Goal: Task Accomplishment & Management: Complete application form

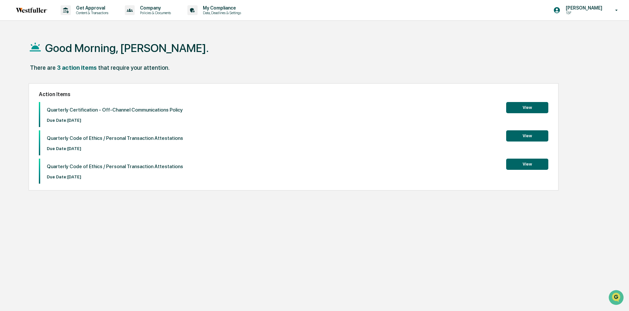
click at [536, 109] on button "View" at bounding box center [527, 107] width 42 height 11
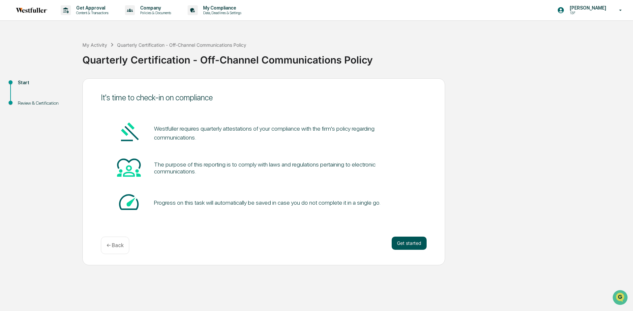
click at [411, 242] on button "Get started" at bounding box center [408, 243] width 35 height 13
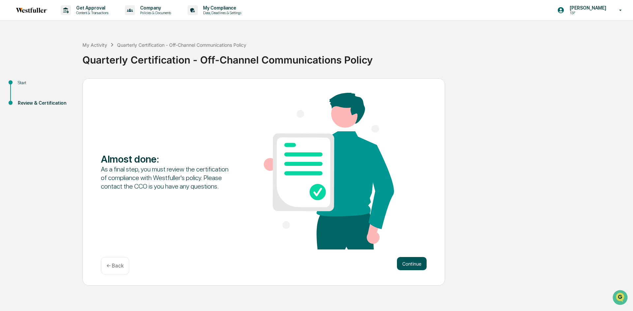
click at [416, 258] on button "Continue" at bounding box center [412, 263] width 30 height 13
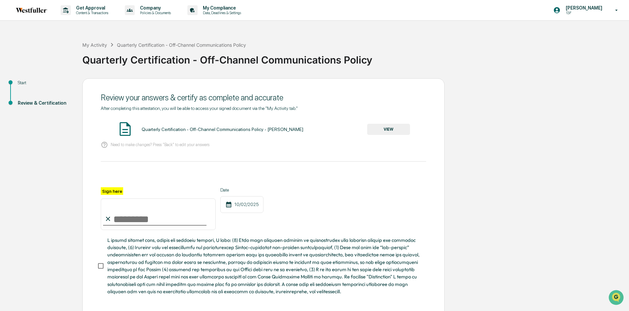
click at [155, 221] on input "Sign here" at bounding box center [158, 215] width 115 height 32
type input "**********"
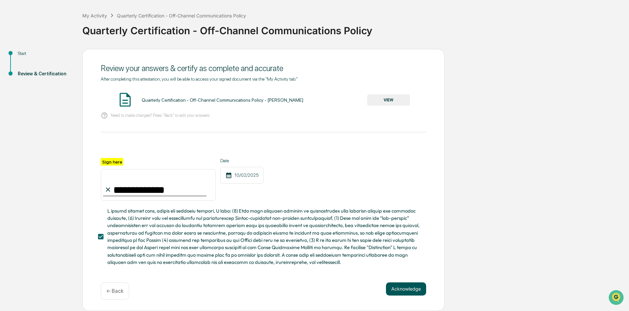
click at [401, 287] on button "Acknowledge" at bounding box center [406, 289] width 40 height 13
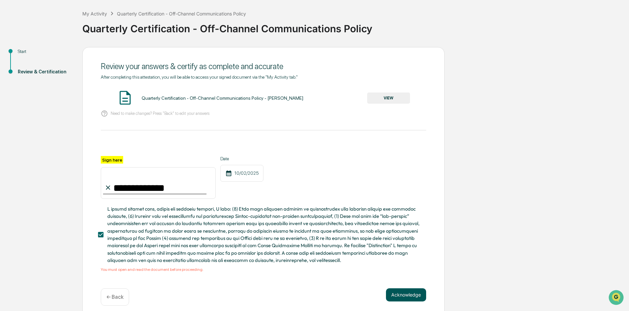
click at [397, 295] on button "Acknowledge" at bounding box center [406, 295] width 40 height 13
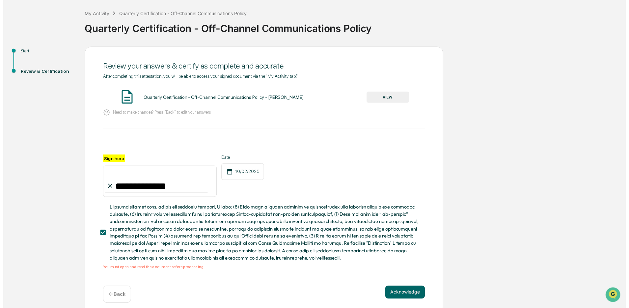
scroll to position [39, 0]
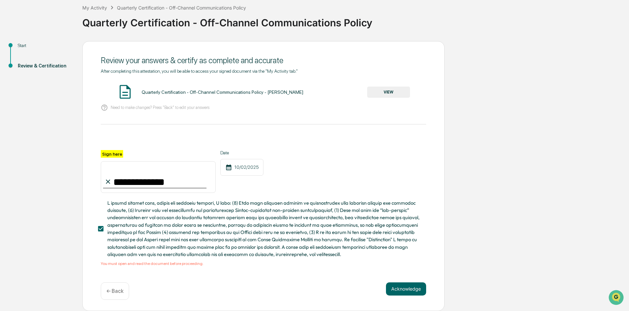
click at [388, 89] on button "VIEW" at bounding box center [388, 92] width 43 height 11
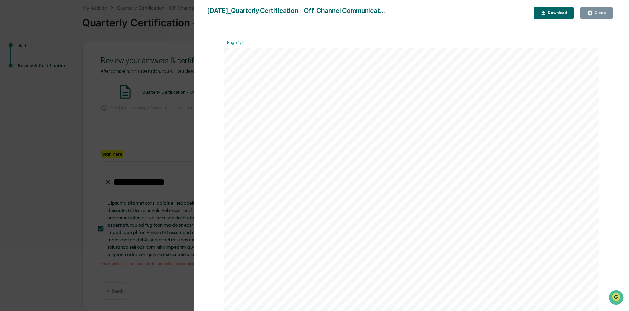
click at [605, 12] on div "Close" at bounding box center [599, 13] width 13 height 5
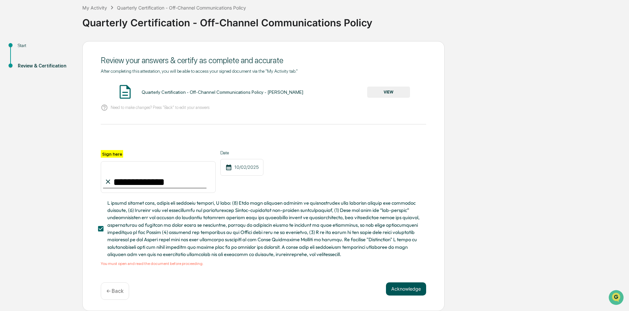
click at [411, 287] on button "Acknowledge" at bounding box center [406, 289] width 40 height 13
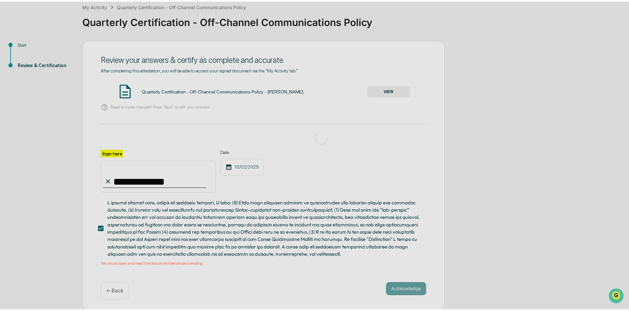
scroll to position [0, 0]
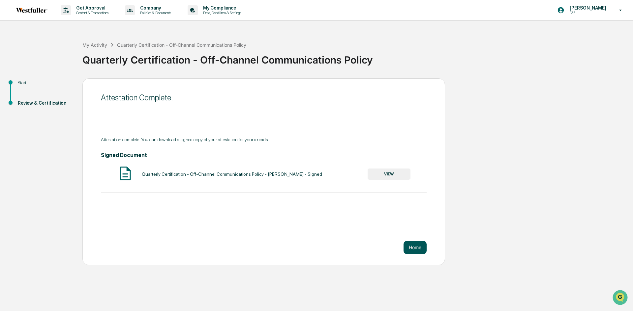
click at [424, 246] on button "Home" at bounding box center [414, 247] width 23 height 13
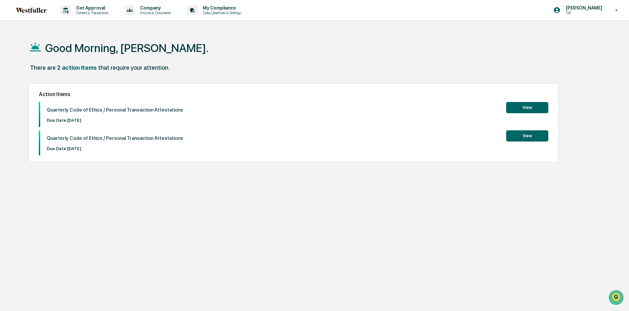
click at [537, 105] on button "View" at bounding box center [527, 107] width 42 height 11
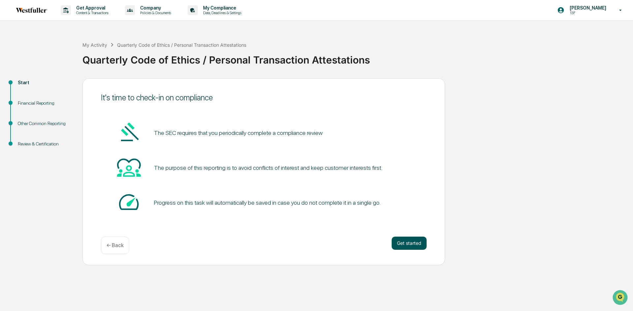
click at [416, 242] on button "Get started" at bounding box center [408, 243] width 35 height 13
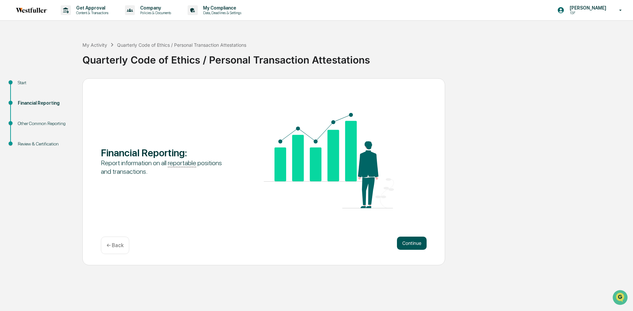
click at [410, 240] on button "Continue" at bounding box center [412, 243] width 30 height 13
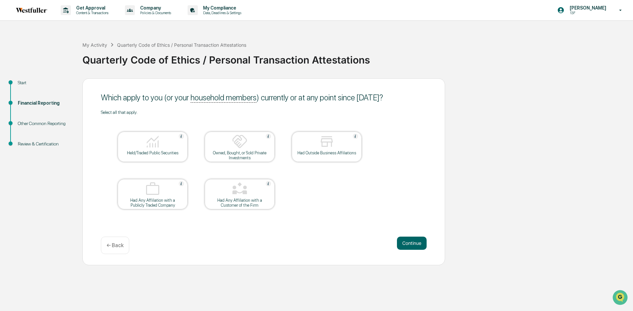
click at [410, 240] on button "Continue" at bounding box center [412, 243] width 30 height 13
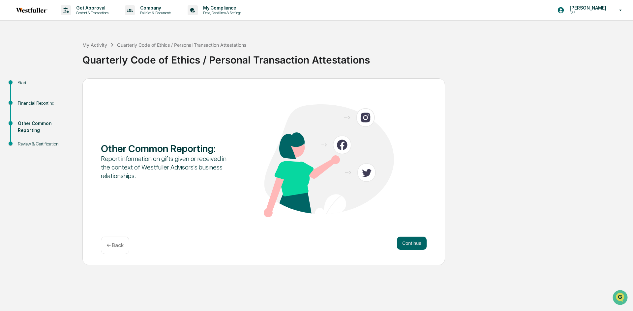
click at [410, 240] on button "Continue" at bounding box center [412, 243] width 30 height 13
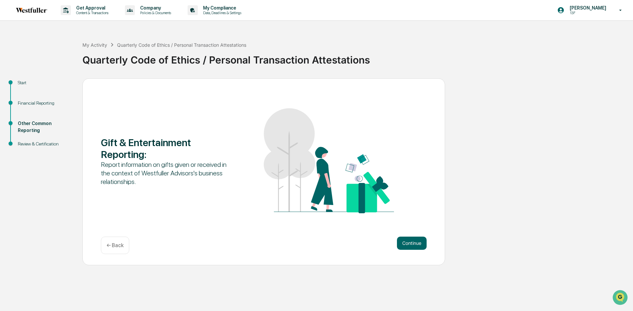
click at [410, 240] on button "Continue" at bounding box center [412, 243] width 30 height 13
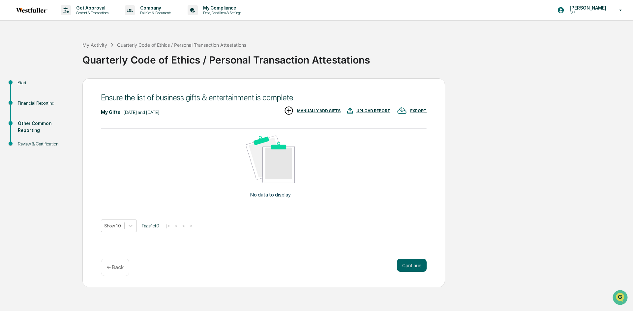
click at [410, 240] on div "My Gifts [DATE] and [DATE] EXPORT UPLOAD REPORT MANUALLY ADD GIFTS No data to d…" at bounding box center [264, 174] width 326 height 137
click at [412, 271] on button "Continue" at bounding box center [412, 265] width 30 height 13
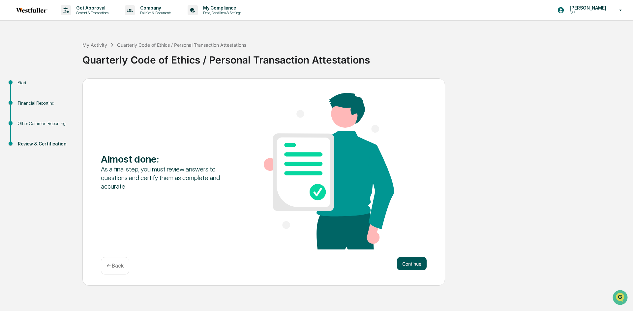
click at [412, 268] on button "Continue" at bounding box center [412, 263] width 30 height 13
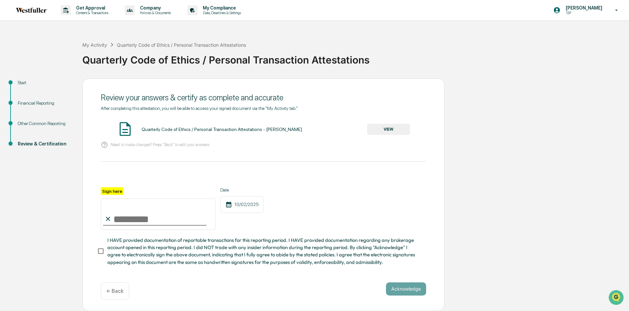
click at [155, 225] on input "Sign here" at bounding box center [158, 215] width 115 height 32
type input "**********"
click at [412, 295] on button "Acknowledge" at bounding box center [406, 289] width 40 height 13
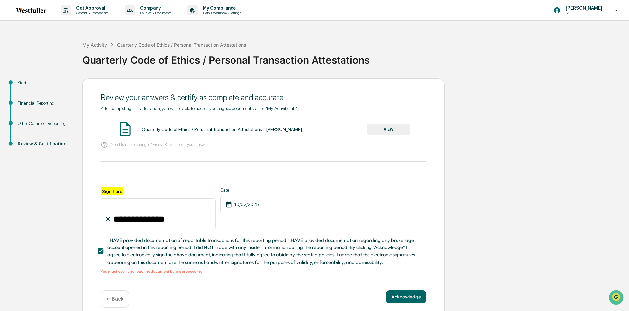
click at [385, 130] on button "VIEW" at bounding box center [388, 129] width 43 height 11
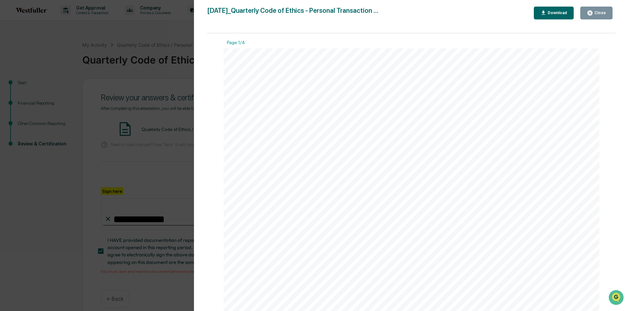
click at [597, 12] on div "Close" at bounding box center [599, 13] width 13 height 5
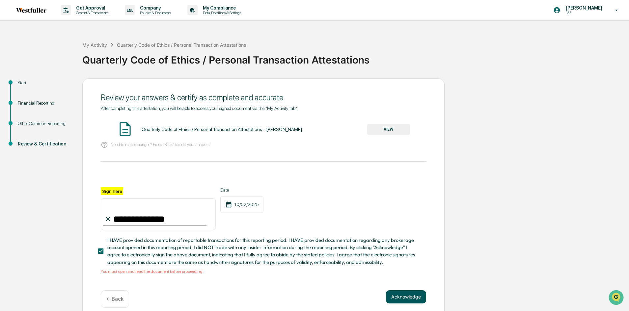
click at [410, 302] on button "Acknowledge" at bounding box center [406, 297] width 40 height 13
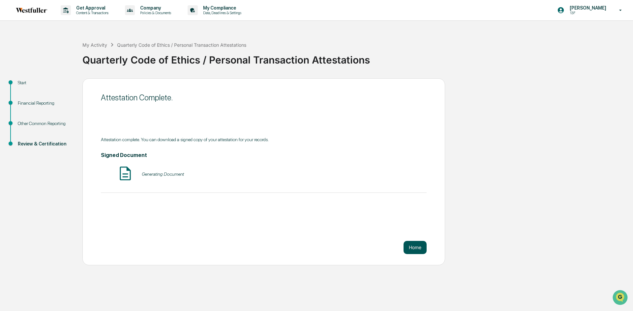
click at [418, 245] on button "Home" at bounding box center [414, 247] width 23 height 13
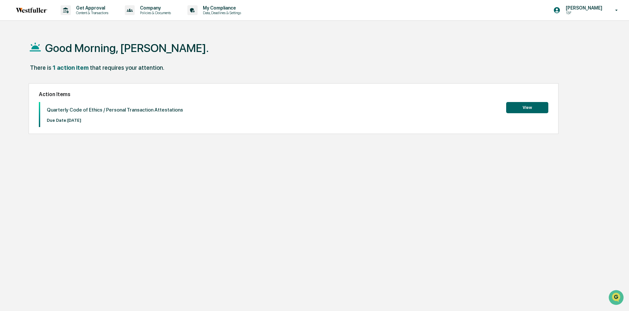
click at [520, 106] on button "View" at bounding box center [527, 107] width 42 height 11
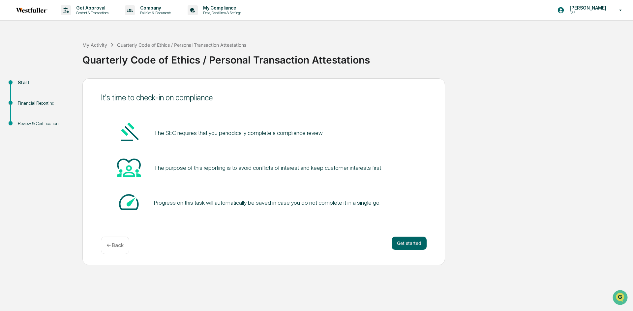
click at [396, 251] on div "Get started ← Back" at bounding box center [264, 245] width 326 height 17
click at [405, 240] on button "Get started" at bounding box center [408, 243] width 35 height 13
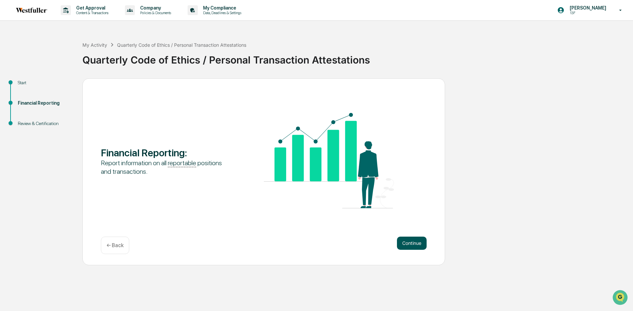
click at [405, 239] on button "Continue" at bounding box center [412, 243] width 30 height 13
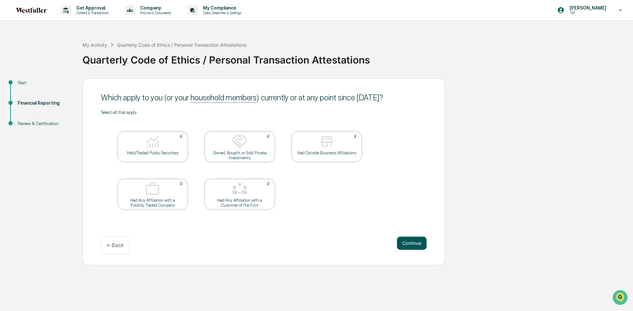
click at [409, 238] on button "Continue" at bounding box center [412, 243] width 30 height 13
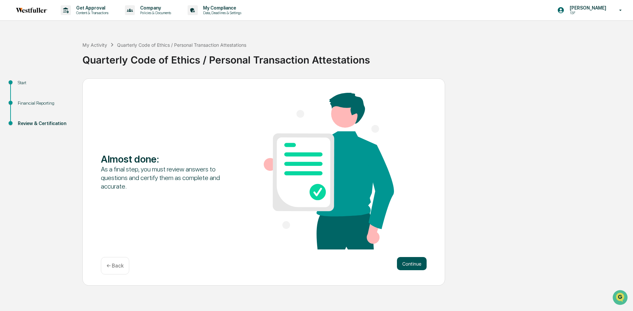
click at [411, 261] on button "Continue" at bounding box center [412, 263] width 30 height 13
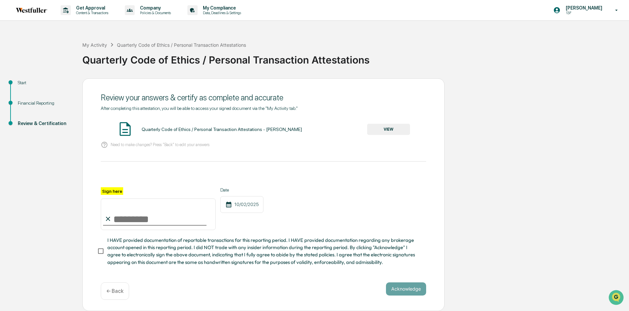
click at [156, 220] on input "Sign here" at bounding box center [158, 215] width 115 height 32
type input "**********"
drag, startPoint x: 416, startPoint y: 296, endPoint x: 413, endPoint y: 293, distance: 4.0
click at [415, 296] on button "Acknowledge" at bounding box center [406, 289] width 40 height 13
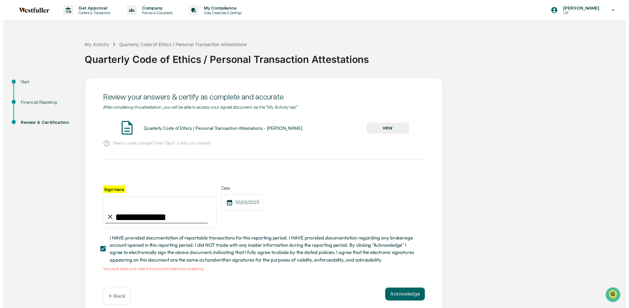
scroll to position [10, 0]
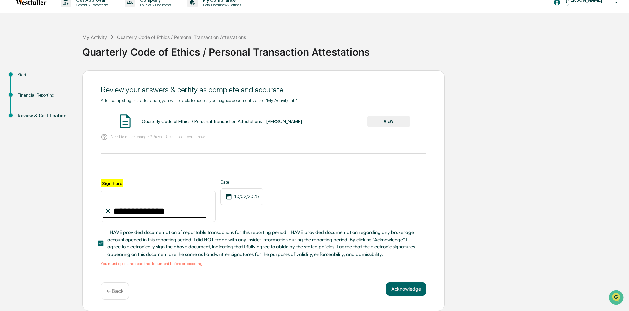
click at [372, 184] on div "**********" at bounding box center [264, 201] width 326 height 43
click at [401, 119] on button "VIEW" at bounding box center [388, 121] width 43 height 11
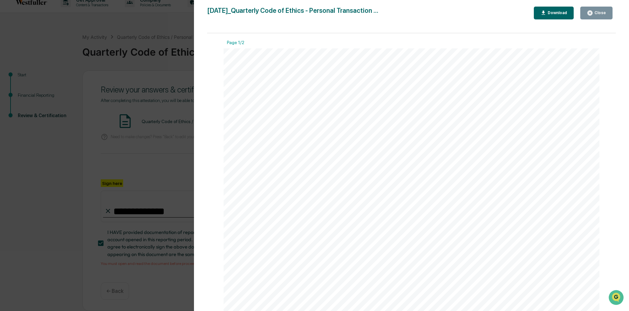
click at [604, 14] on div "Close" at bounding box center [599, 13] width 13 height 5
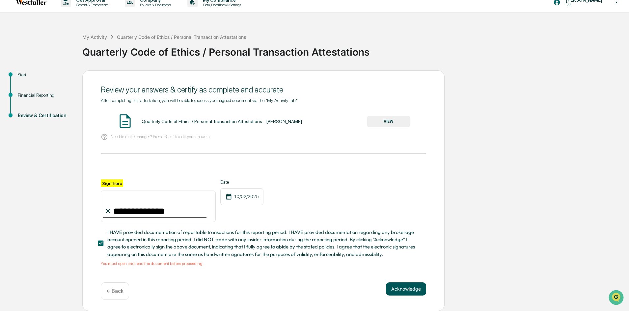
click at [402, 286] on button "Acknowledge" at bounding box center [406, 289] width 40 height 13
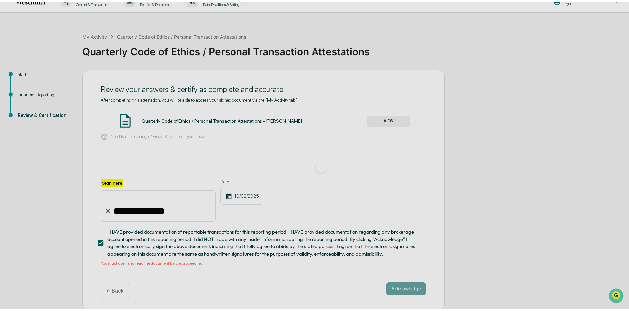
scroll to position [0, 0]
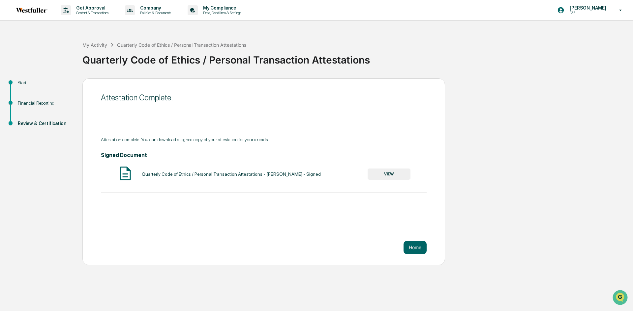
click at [246, 227] on div "Attestation Complete. Attestation complete. You can download a signed copy of y…" at bounding box center [263, 171] width 362 height 187
click at [423, 251] on button "Home" at bounding box center [414, 247] width 23 height 13
